Goal: Task Accomplishment & Management: Manage account settings

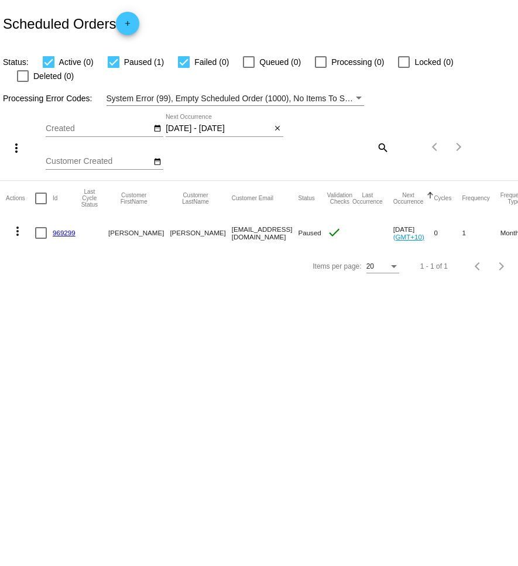
drag, startPoint x: 247, startPoint y: 220, endPoint x: 187, endPoint y: 220, distance: 59.8
click at [185, 221] on mat-row "more_vert 969299 [PERSON_NAME] [EMAIL_ADDRESS][DOMAIN_NAME] Paused check [DATE]…" at bounding box center [423, 233] width 834 height 34
copy mat-row "[EMAIL_ADDRESS][DOMAIN_NAME]"
click at [380, 138] on mat-icon "search" at bounding box center [382, 147] width 14 height 18
click at [320, 141] on input "Search" at bounding box center [346, 145] width 86 height 9
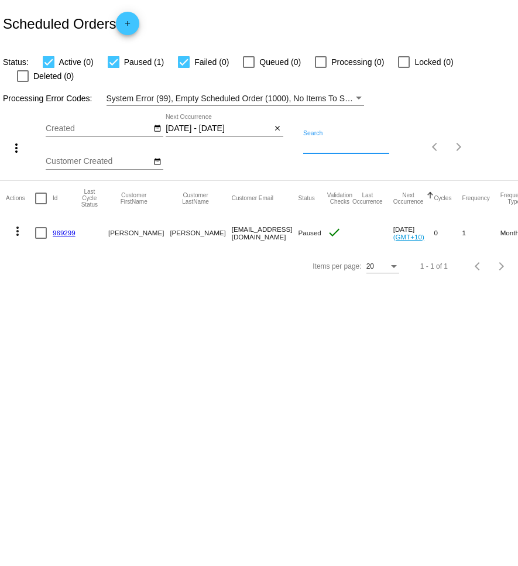
paste input "[EMAIL_ADDRESS][DOMAIN_NAME]"
type input "[EMAIL_ADDRESS][DOMAIN_NAME]"
click at [277, 124] on mat-icon "close" at bounding box center [278, 128] width 8 height 9
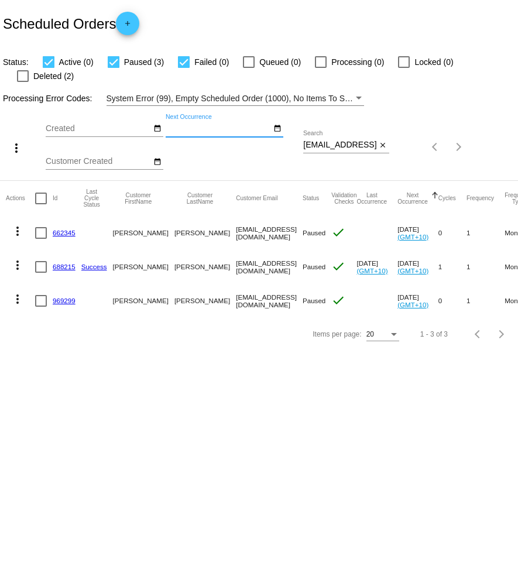
click at [29, 70] on div at bounding box center [23, 76] width 12 height 12
click at [23, 82] on input "Deleted (2)" at bounding box center [22, 82] width 1 height 1
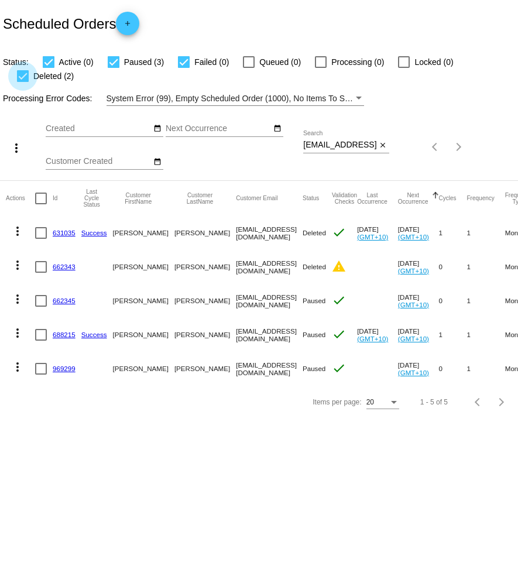
click at [29, 70] on div at bounding box center [23, 76] width 12 height 12
click at [23, 82] on input "Deleted (2)" at bounding box center [22, 82] width 1 height 1
checkbox input "false"
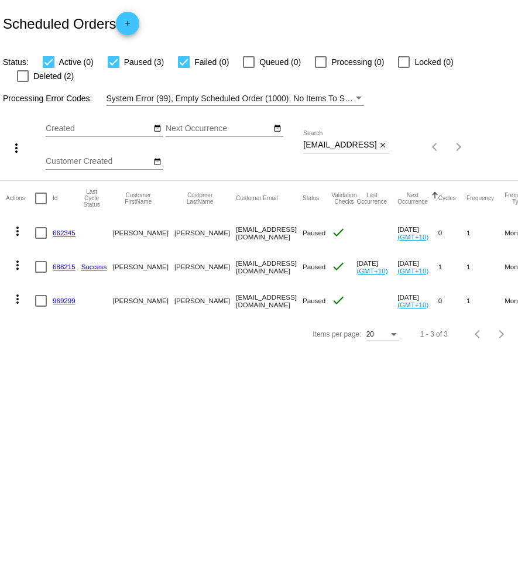
click at [17, 224] on mat-icon "more_vert" at bounding box center [18, 231] width 14 height 14
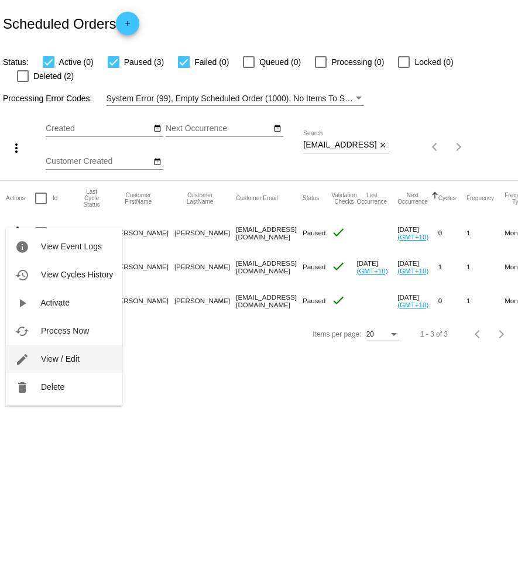
click at [66, 359] on span "View / Edit" at bounding box center [60, 358] width 39 height 9
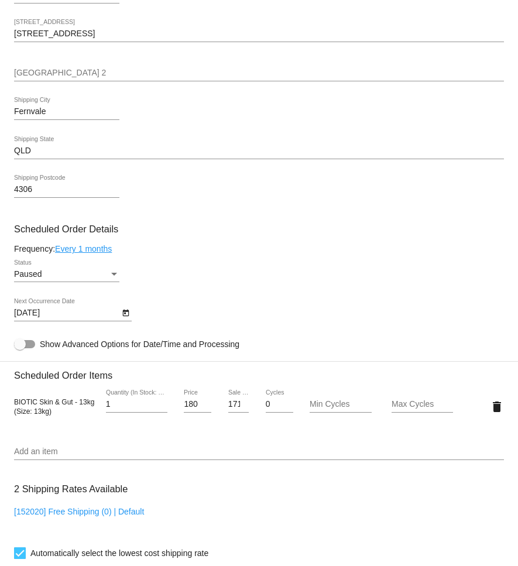
scroll to position [375, 0]
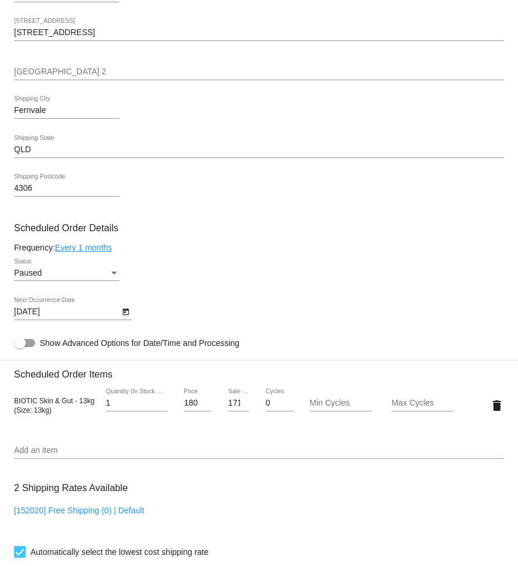
click at [107, 252] on link "Every 1 months" at bounding box center [83, 247] width 57 height 9
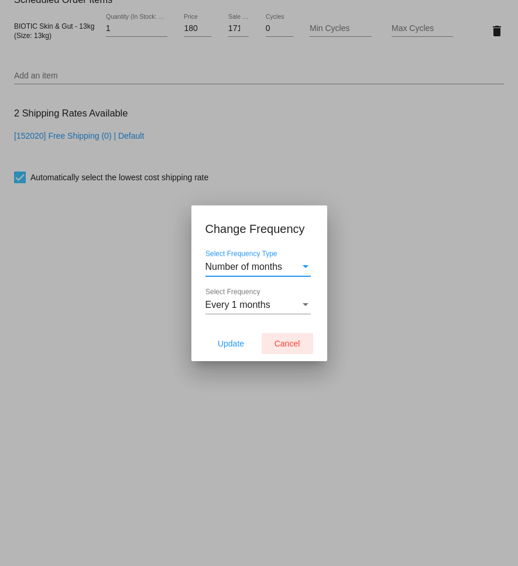
click at [292, 341] on span "Cancel" at bounding box center [288, 343] width 26 height 9
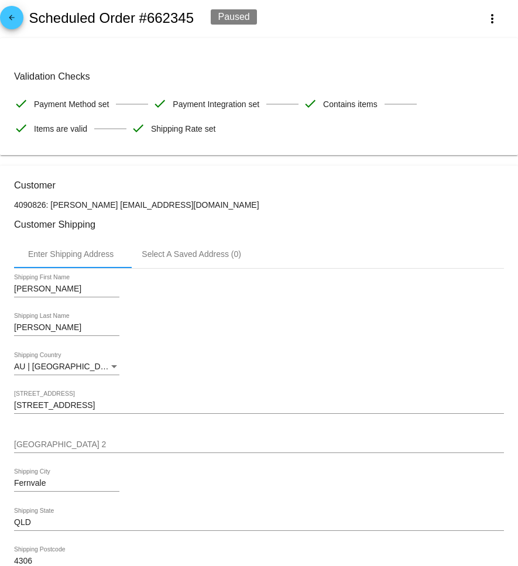
scroll to position [0, 0]
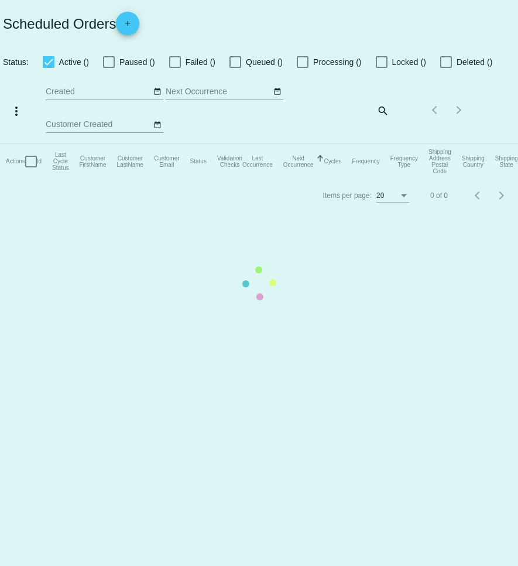
checkbox input "true"
